Goal: Use online tool/utility: Use online tool/utility

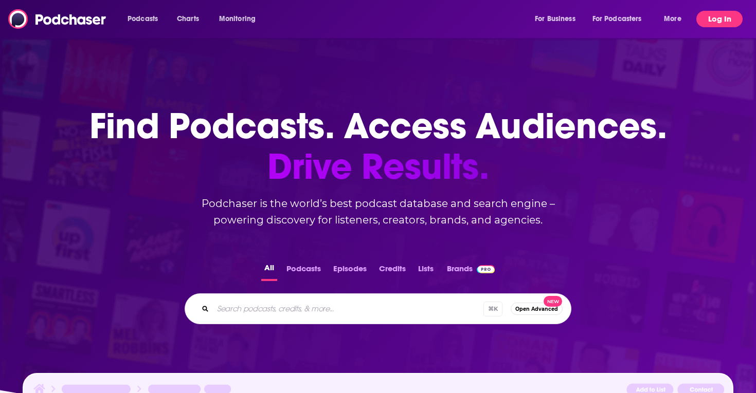
click at [722, 15] on button "Log In" at bounding box center [719, 19] width 46 height 16
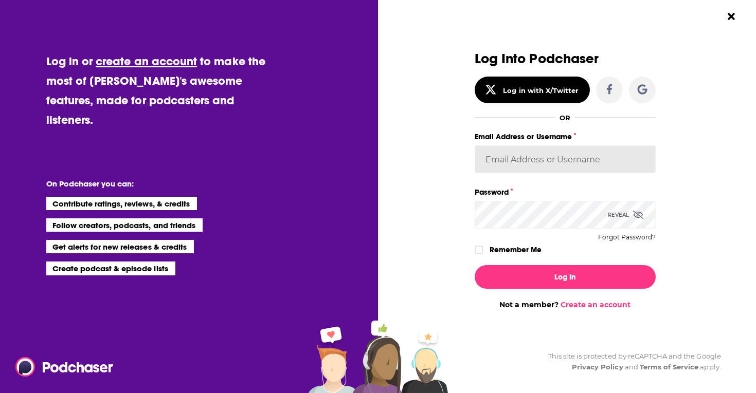
type input "sydneyk"
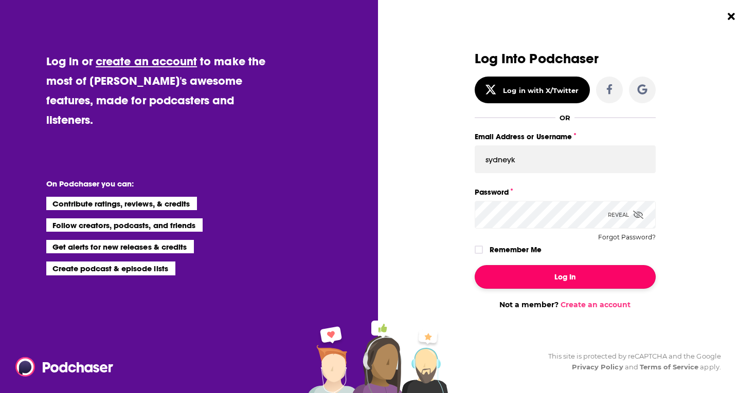
click at [565, 280] on button "Log In" at bounding box center [565, 277] width 181 height 24
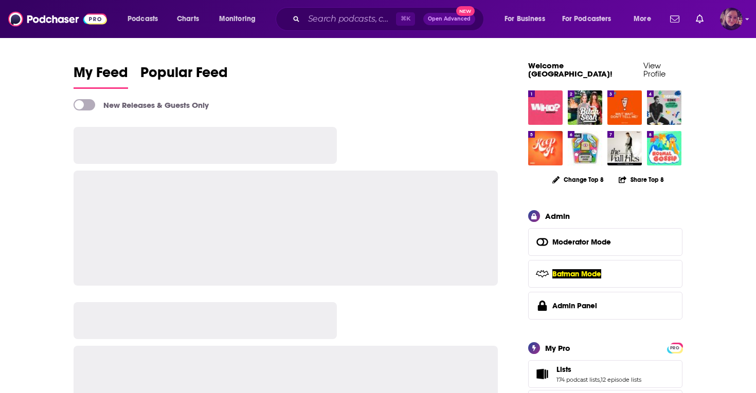
click at [732, 20] on img "Logged in as Sydneyk" at bounding box center [731, 19] width 23 height 23
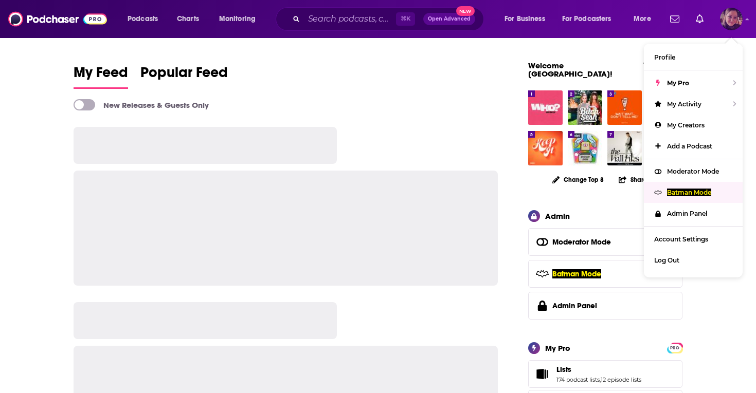
click at [682, 196] on div "Batman Mode" at bounding box center [693, 192] width 99 height 21
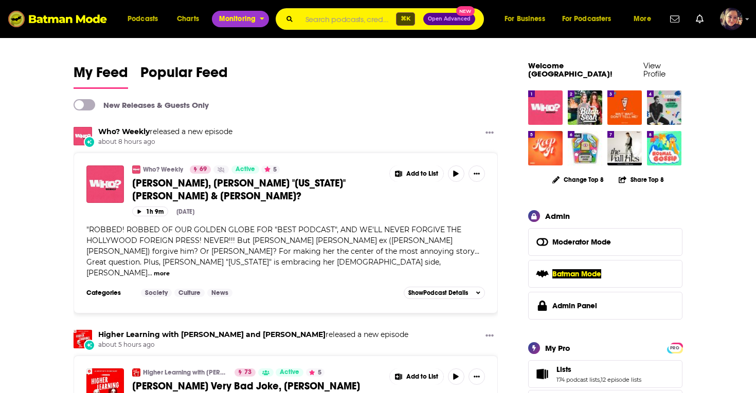
click at [236, 20] on span "Monitoring" at bounding box center [237, 19] width 37 height 14
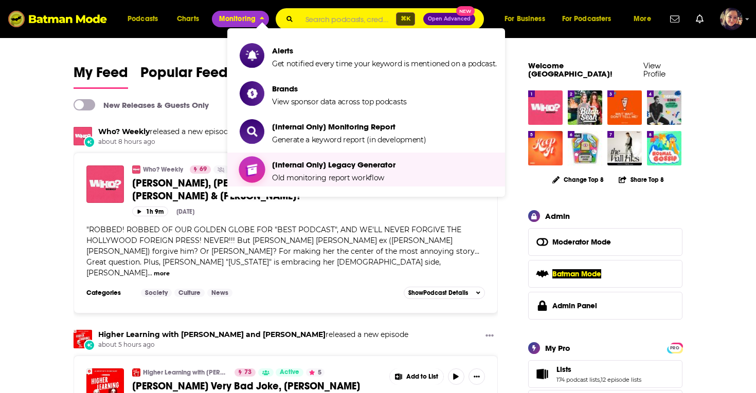
click at [298, 173] on span "Old monitoring report workflow" at bounding box center [328, 177] width 112 height 9
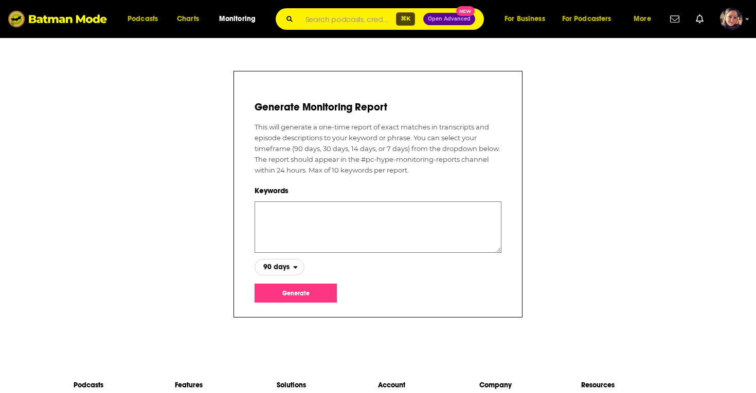
click at [289, 266] on span "90 days" at bounding box center [276, 267] width 26 height 7
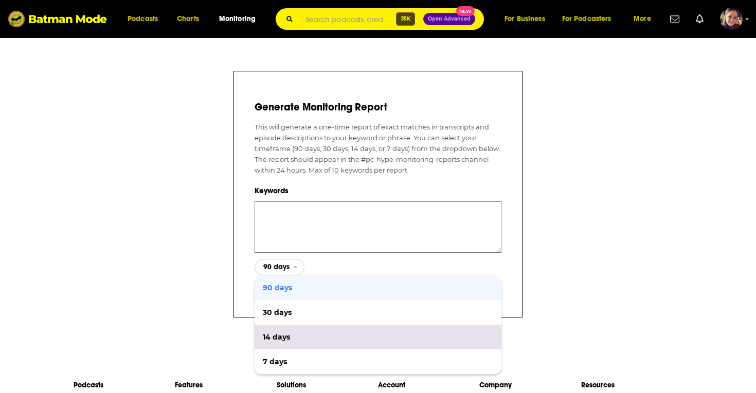
click at [283, 339] on span "14 days" at bounding box center [378, 337] width 230 height 7
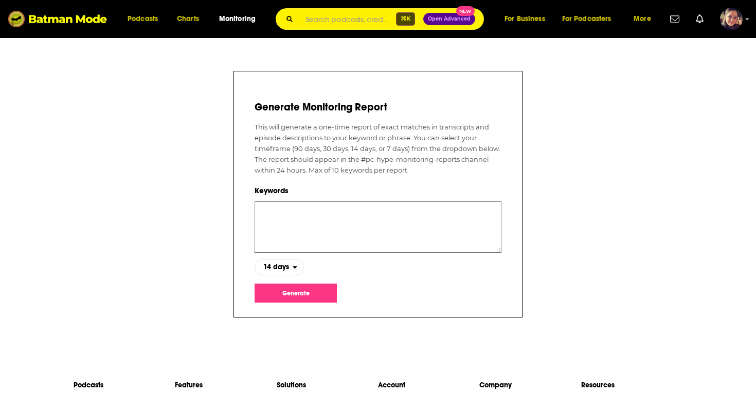
click at [277, 210] on textarea at bounding box center [378, 227] width 247 height 51
type textarea "[DEMOGRAPHIC_DATA]"
click at [292, 292] on button "Generate" at bounding box center [296, 293] width 82 height 19
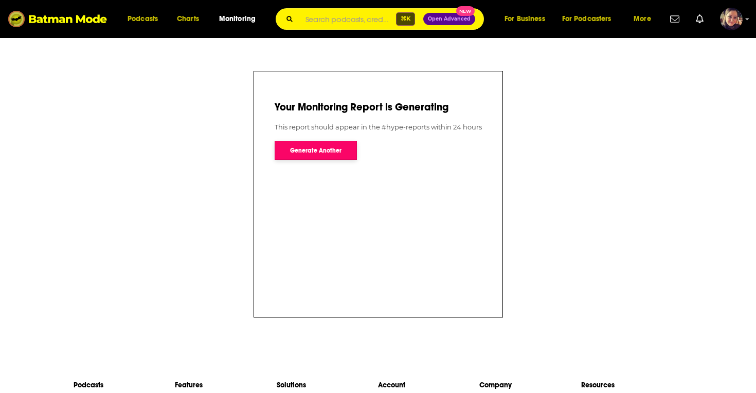
click at [318, 148] on button "Generate Another" at bounding box center [316, 150] width 82 height 19
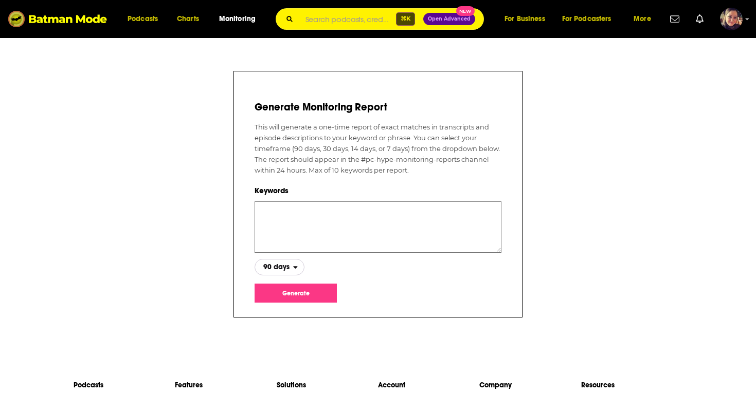
click at [281, 270] on span "90 days" at bounding box center [276, 267] width 26 height 7
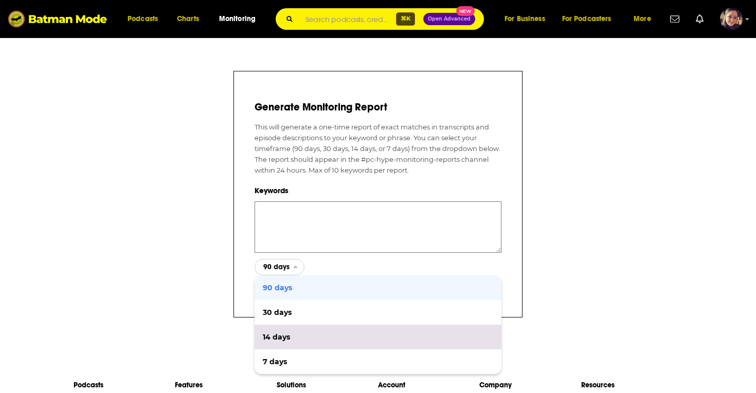
click at [281, 334] on span "14 days" at bounding box center [378, 337] width 230 height 7
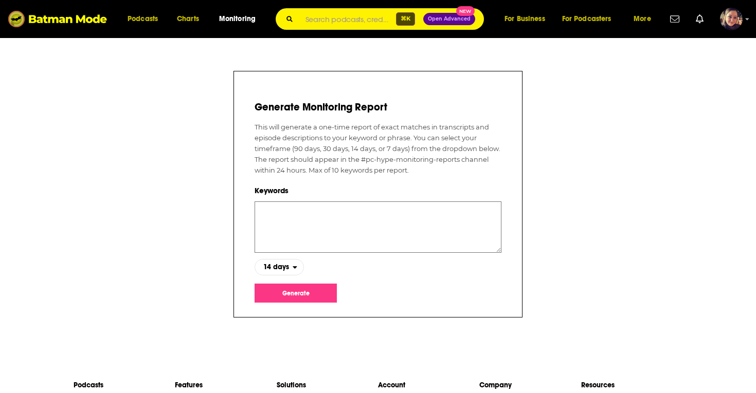
click at [276, 211] on textarea at bounding box center [378, 227] width 247 height 51
type textarea "[DEMOGRAPHIC_DATA]"
click at [294, 292] on button "Generate" at bounding box center [296, 293] width 82 height 19
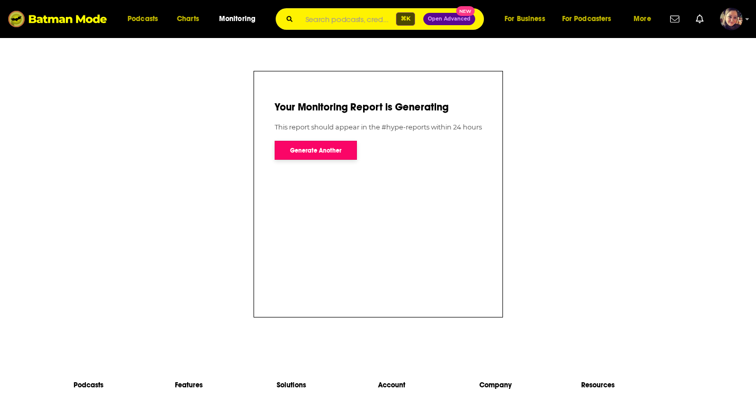
click at [312, 150] on button "Generate Another" at bounding box center [316, 150] width 82 height 19
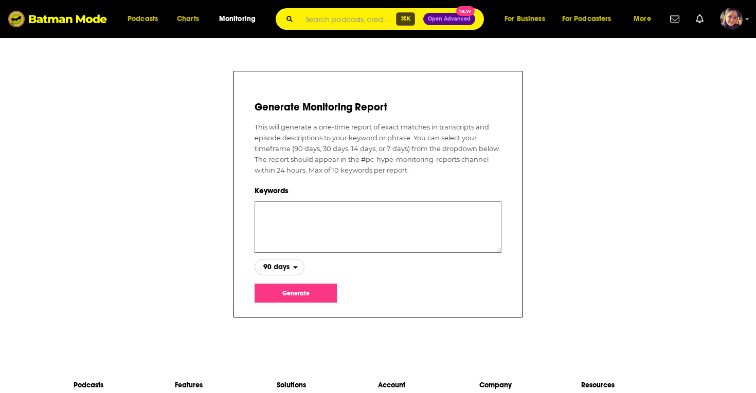
click at [277, 267] on span "90 days" at bounding box center [276, 267] width 26 height 7
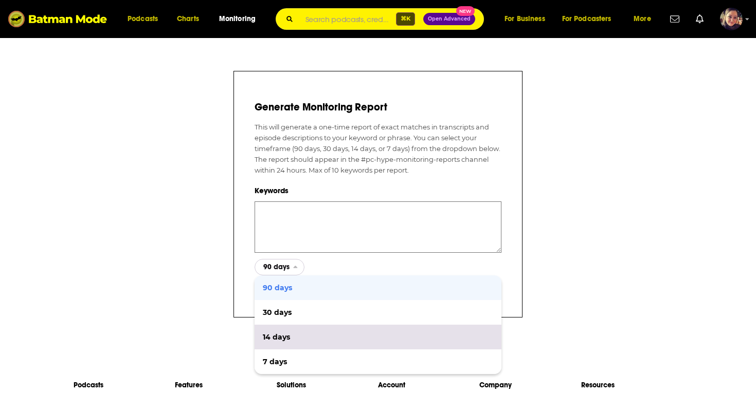
click at [280, 334] on span "14 days" at bounding box center [378, 337] width 230 height 7
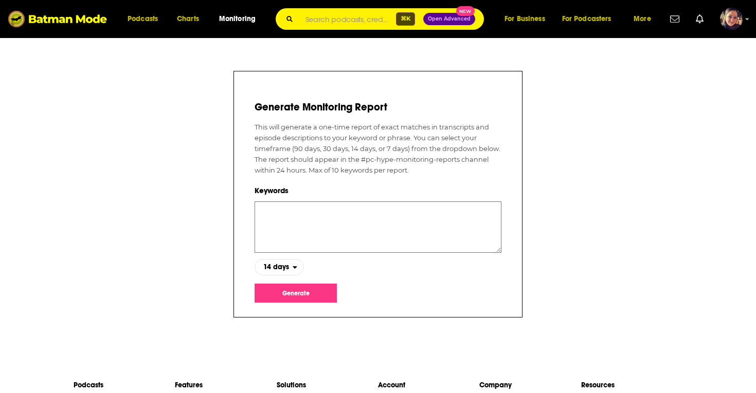
click at [273, 210] on textarea at bounding box center [378, 227] width 247 height 51
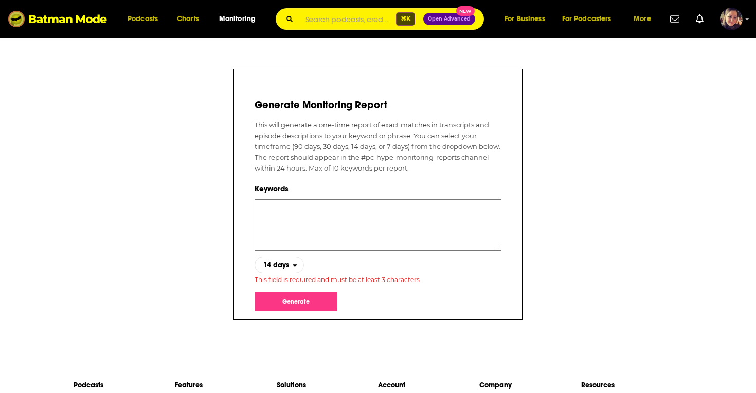
paste textarea "LGBTQIA,"
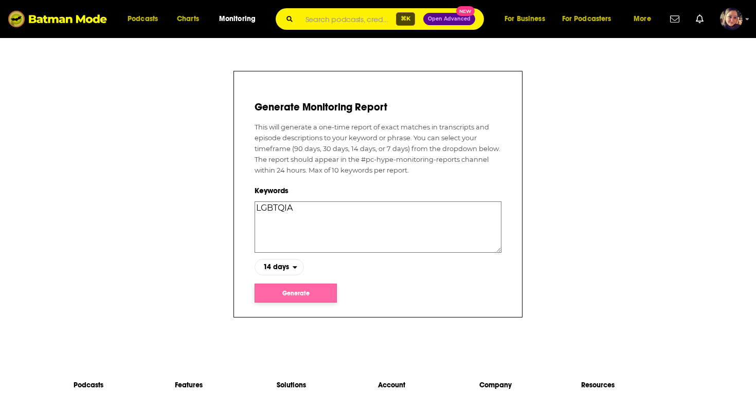
type textarea "LGBTQIA"
click at [302, 285] on button "Generate" at bounding box center [296, 293] width 82 height 19
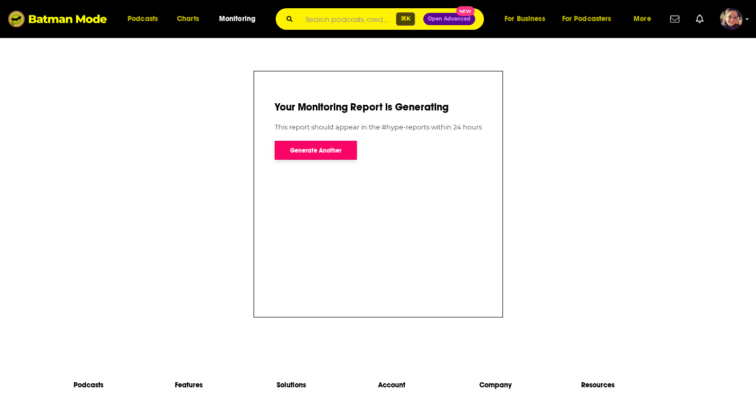
click at [317, 152] on button "Generate Another" at bounding box center [316, 150] width 82 height 19
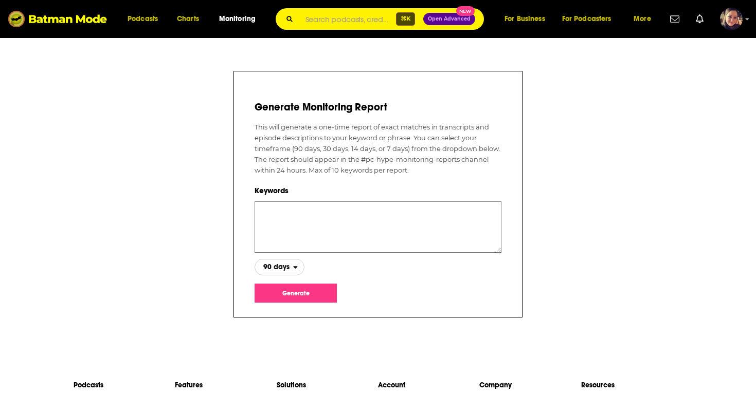
click at [286, 269] on span "90 days" at bounding box center [276, 267] width 26 height 7
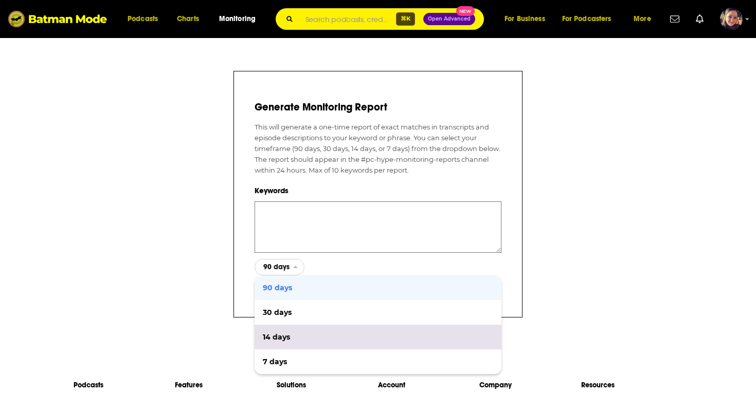
click at [281, 343] on div "14 days" at bounding box center [378, 337] width 247 height 25
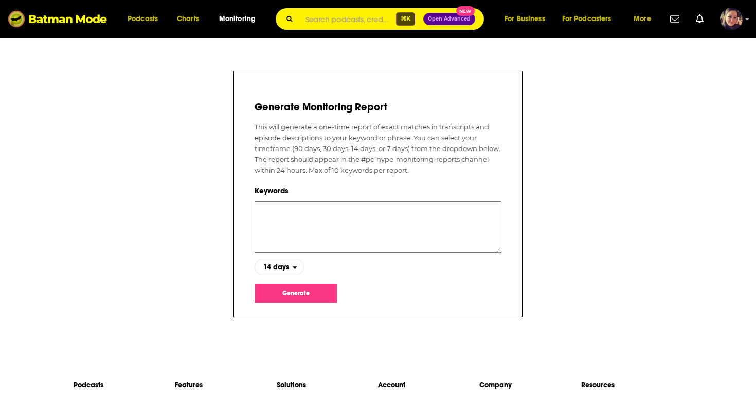
click at [274, 221] on textarea at bounding box center [378, 227] width 247 height 51
type textarea "[DEMOGRAPHIC_DATA]"
click at [290, 290] on button "Generate" at bounding box center [296, 293] width 82 height 19
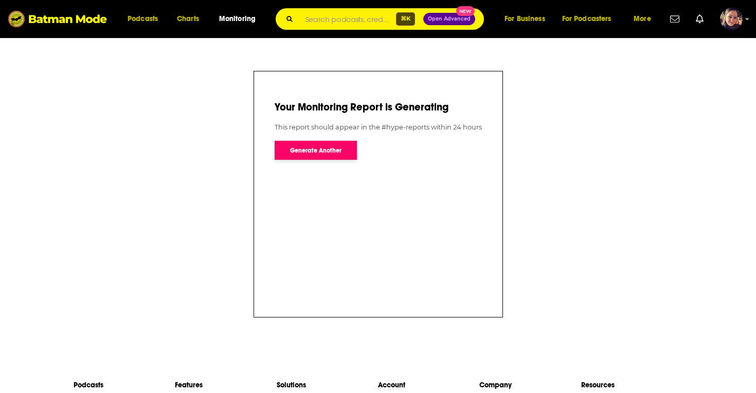
click at [319, 149] on button "Generate Another" at bounding box center [316, 150] width 82 height 19
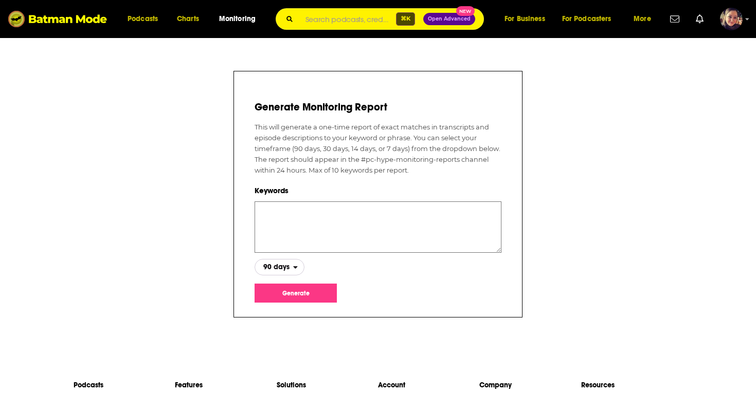
click at [280, 267] on span "90 days" at bounding box center [276, 267] width 26 height 7
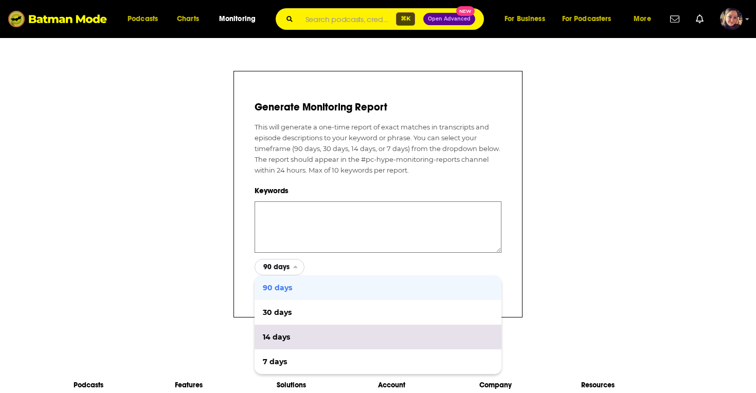
click at [278, 329] on div "14 days" at bounding box center [378, 337] width 247 height 25
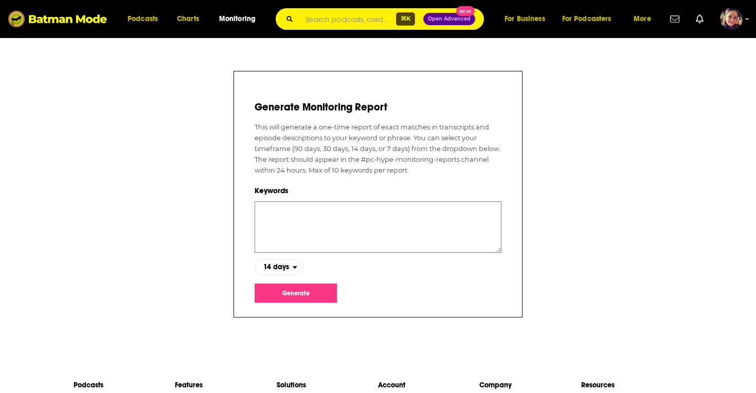
click at [296, 208] on textarea at bounding box center [378, 227] width 247 height 51
type textarea "[DEMOGRAPHIC_DATA]"
click at [295, 294] on button "Generate" at bounding box center [296, 293] width 82 height 19
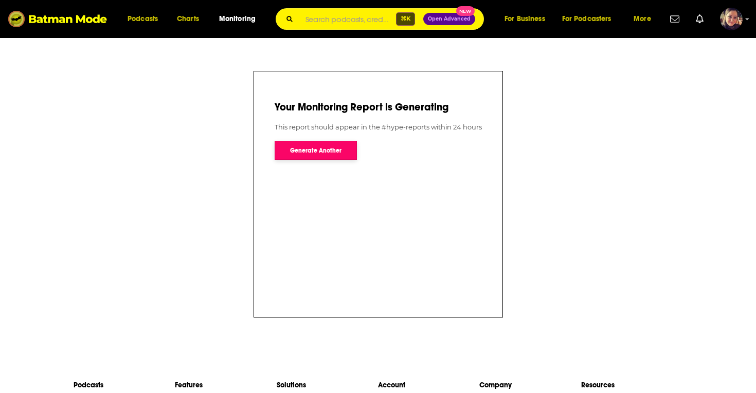
click at [314, 152] on button "Generate Another" at bounding box center [316, 150] width 82 height 19
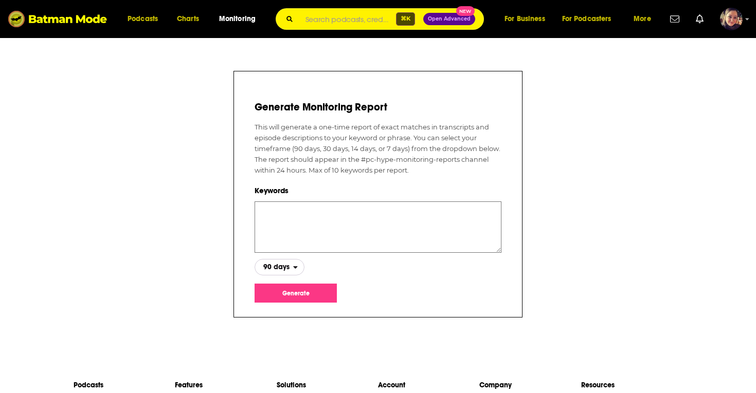
click at [289, 267] on span "90 days" at bounding box center [276, 267] width 26 height 7
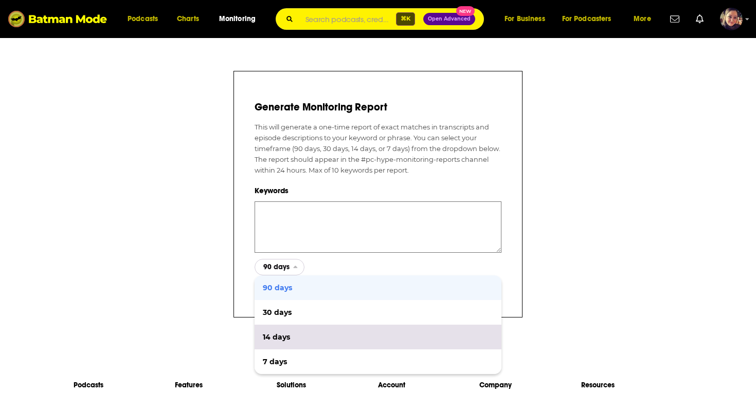
click at [275, 334] on span "14 days" at bounding box center [378, 337] width 230 height 7
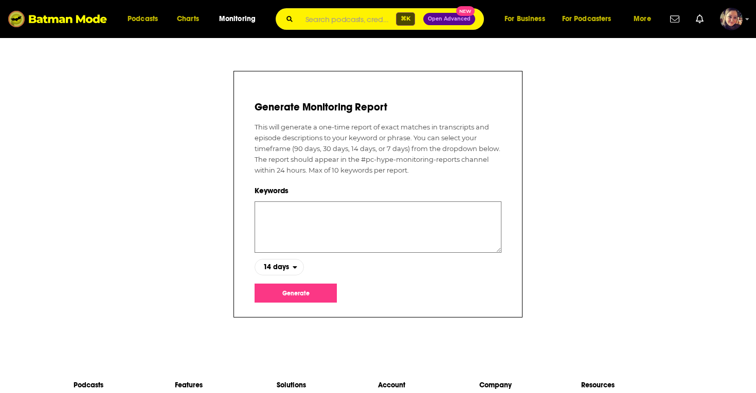
click at [281, 210] on textarea at bounding box center [378, 227] width 247 height 51
type textarea "[DEMOGRAPHIC_DATA]"
click at [297, 292] on button "Generate" at bounding box center [296, 293] width 82 height 19
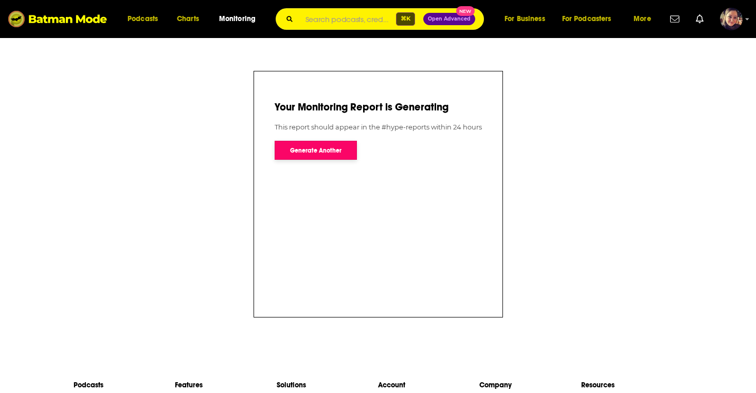
click at [307, 150] on button "Generate Another" at bounding box center [316, 150] width 82 height 19
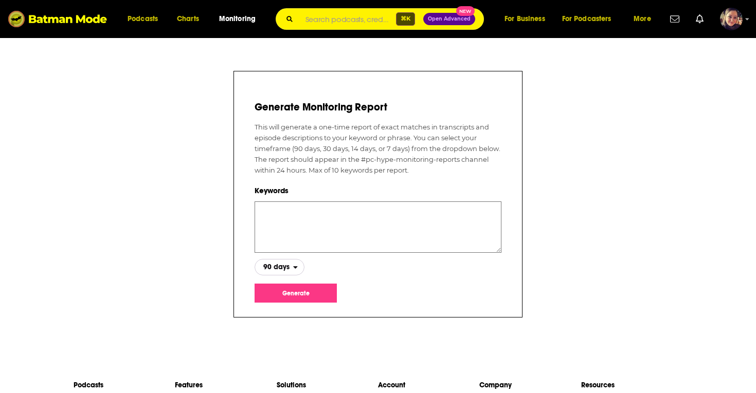
click at [284, 264] on span "90 days" at bounding box center [276, 267] width 26 height 7
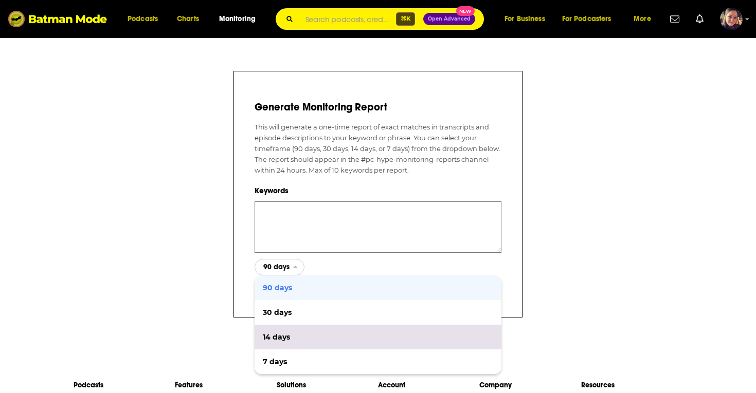
click at [274, 338] on span "14 days" at bounding box center [378, 337] width 230 height 7
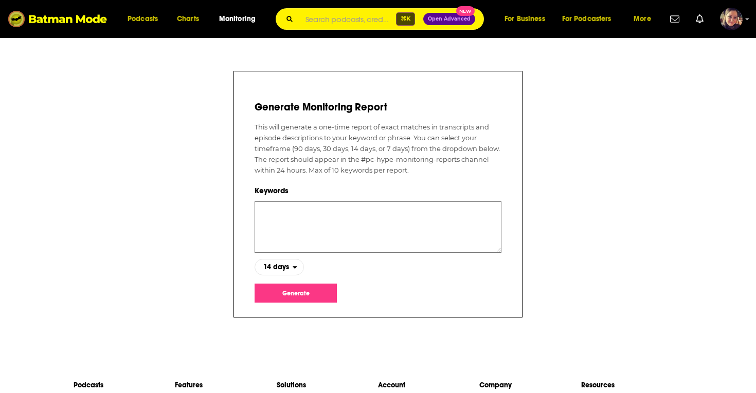
click at [274, 213] on textarea at bounding box center [378, 227] width 247 height 51
type textarea "[DEMOGRAPHIC_DATA]"
click at [297, 299] on button "Generate" at bounding box center [296, 293] width 82 height 19
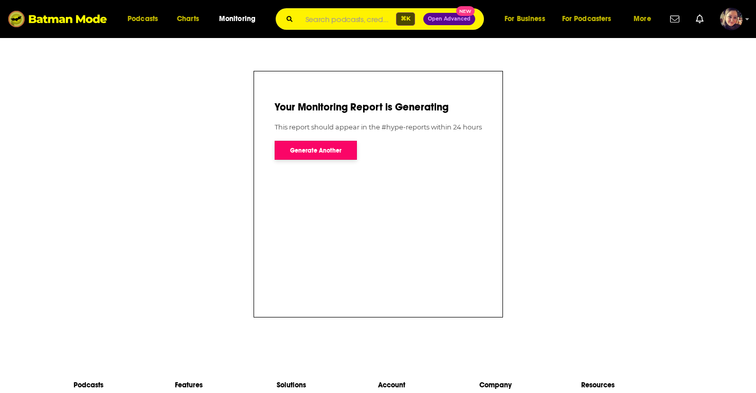
click at [316, 151] on button "Generate Another" at bounding box center [316, 150] width 82 height 19
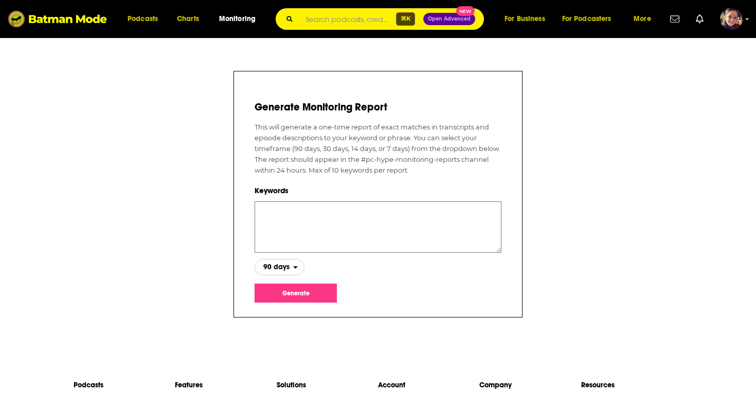
click at [281, 270] on span "90 days" at bounding box center [276, 267] width 26 height 7
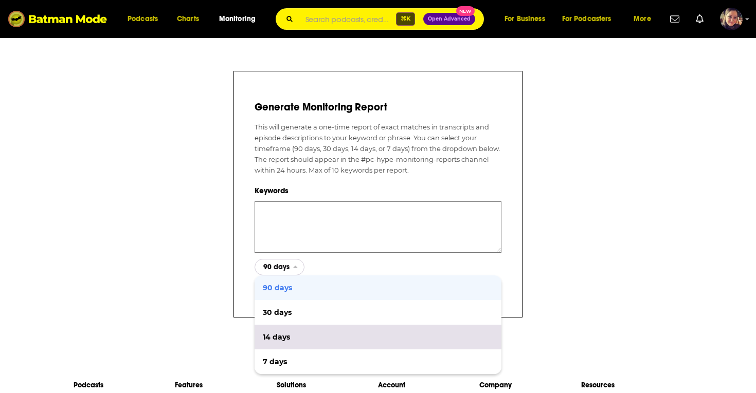
click at [277, 337] on span "14 days" at bounding box center [378, 337] width 230 height 7
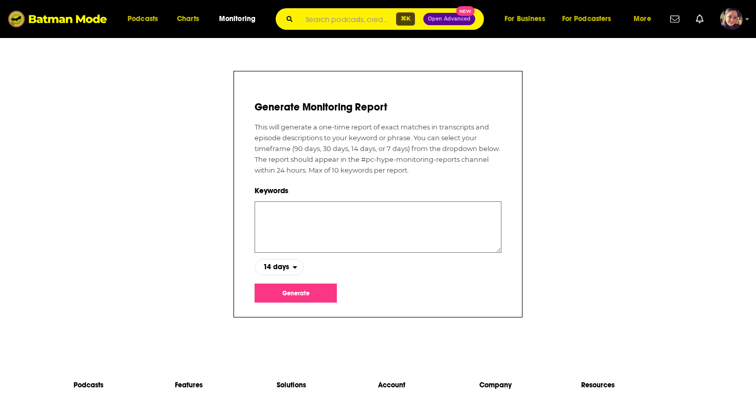
click at [297, 204] on textarea at bounding box center [378, 227] width 247 height 51
type textarea "[DEMOGRAPHIC_DATA]"
click at [304, 286] on button "Generate" at bounding box center [296, 293] width 82 height 19
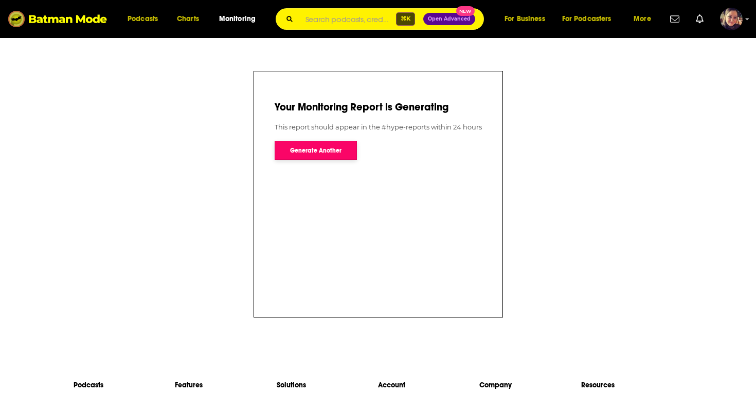
click at [312, 142] on button "Generate Another" at bounding box center [316, 150] width 82 height 19
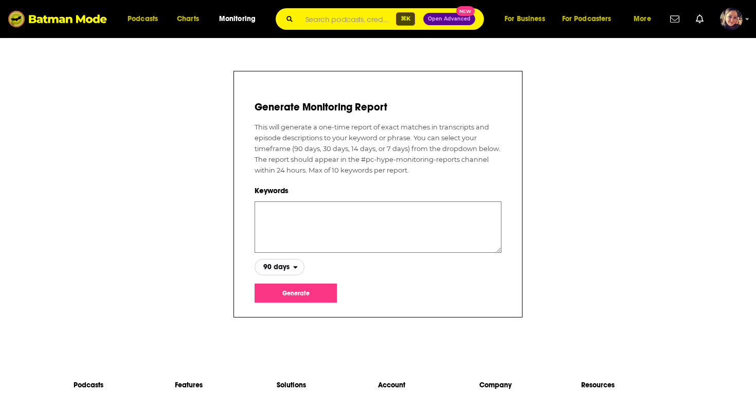
click at [280, 268] on span "90 days" at bounding box center [276, 267] width 26 height 7
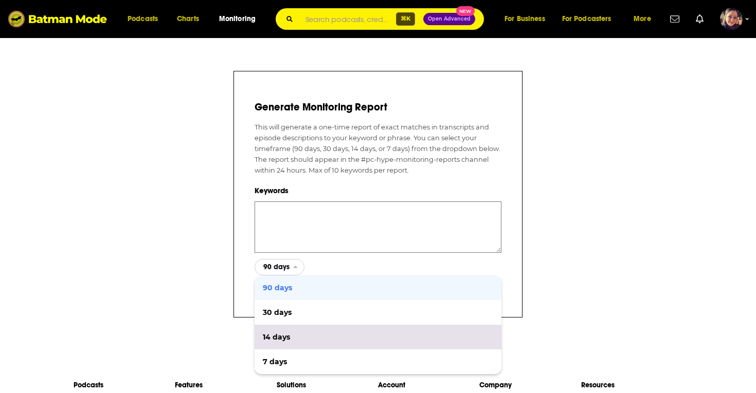
click at [280, 343] on div "14 days" at bounding box center [378, 337] width 247 height 25
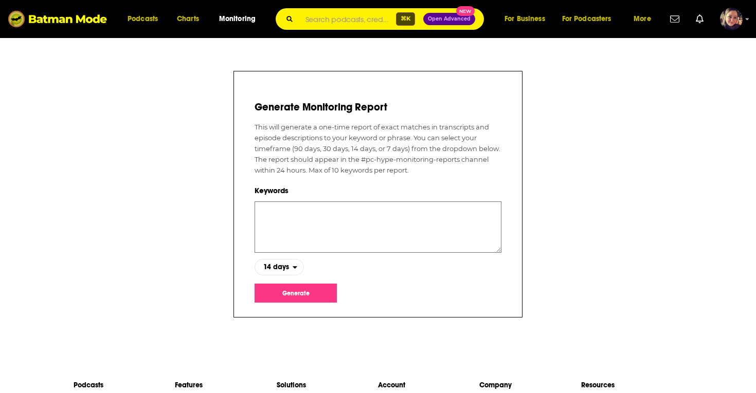
click at [277, 213] on textarea at bounding box center [378, 227] width 247 height 51
type textarea "[DEMOGRAPHIC_DATA]"
click at [295, 286] on button "Generate" at bounding box center [296, 293] width 82 height 19
